Goal: Go to known website: Access a specific website the user already knows

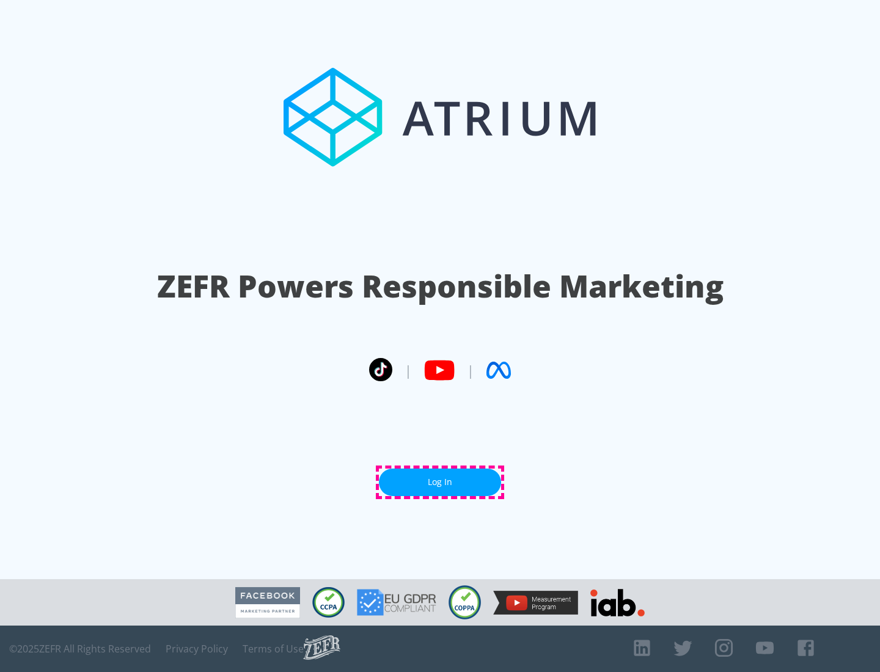
click at [440, 482] on link "Log In" at bounding box center [440, 483] width 122 height 28
